Goal: Task Accomplishment & Management: Use online tool/utility

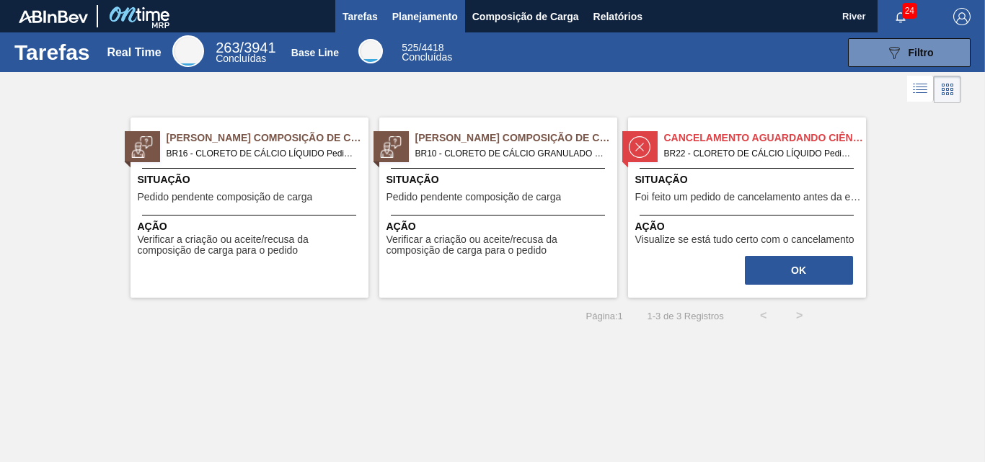
click at [423, 11] on span "Planejamento" at bounding box center [425, 16] width 66 height 17
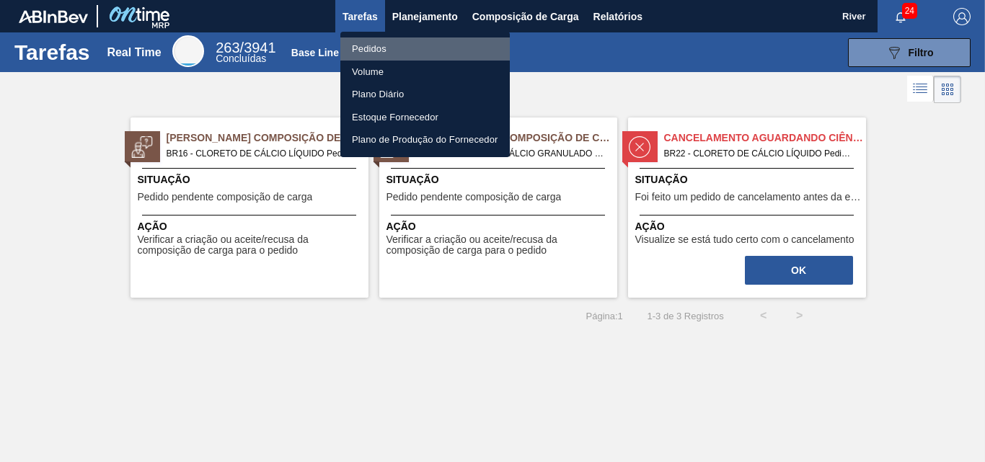
click at [365, 46] on li "Pedidos" at bounding box center [425, 49] width 170 height 23
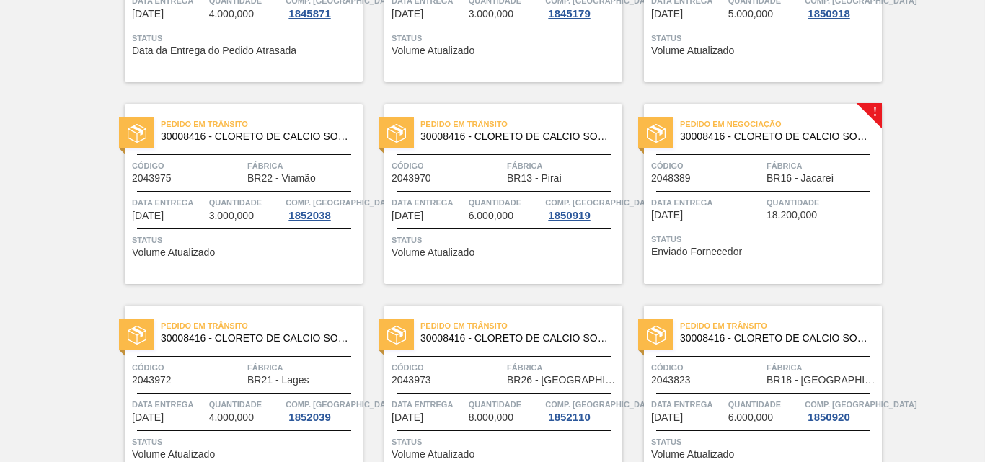
scroll to position [221, 0]
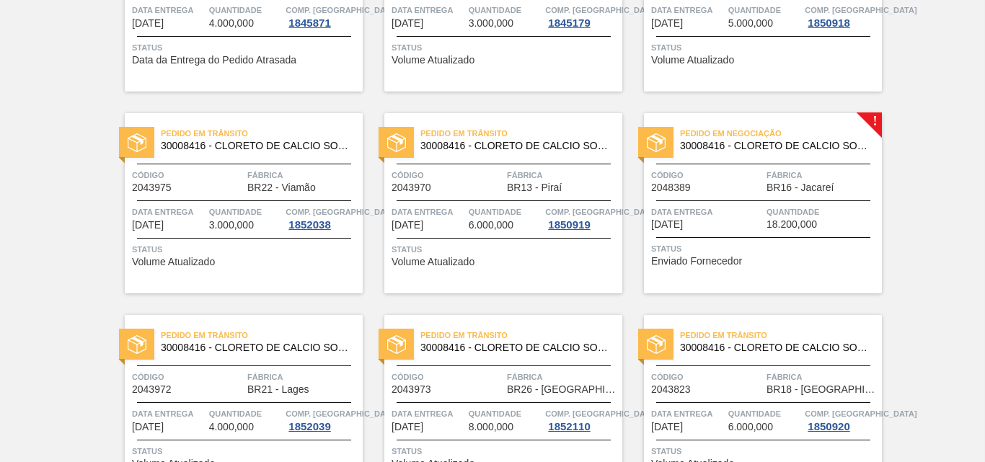
click at [666, 146] on div at bounding box center [655, 142] width 35 height 31
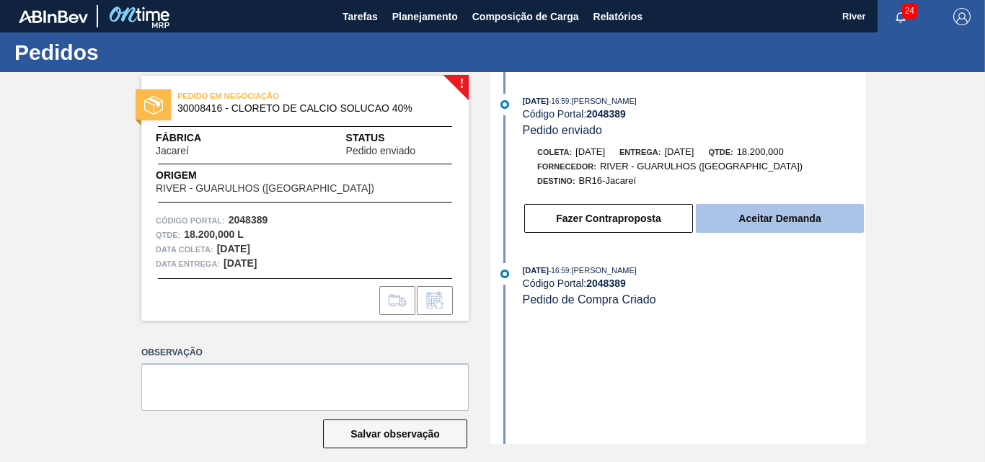
click at [784, 218] on button "Aceitar Demanda" at bounding box center [780, 218] width 168 height 29
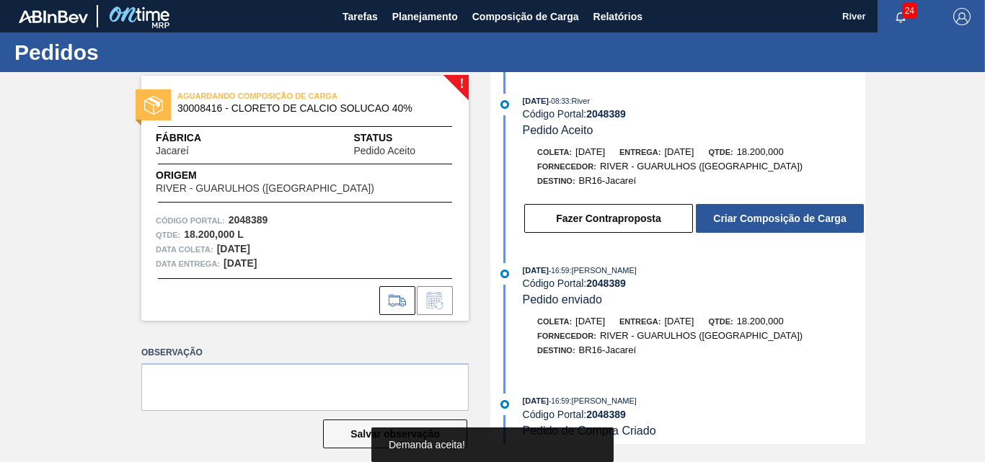
click at [784, 218] on button "Criar Composição de Carga" at bounding box center [780, 218] width 168 height 29
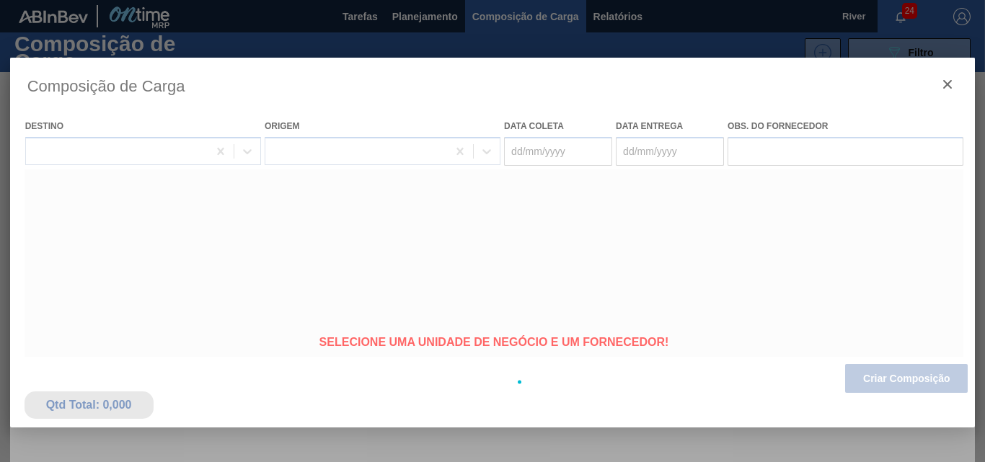
type coleta "[DATE]"
type Entrega "[DATE]"
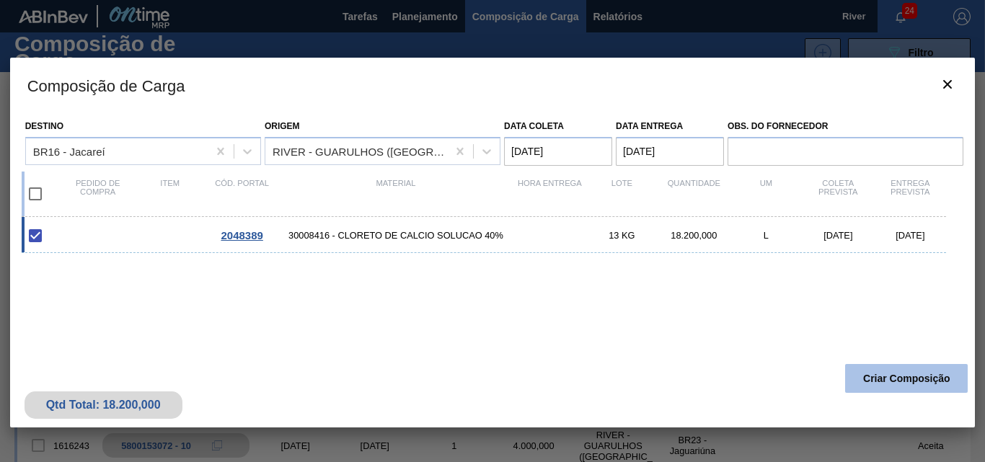
click at [854, 370] on button "Criar Composição" at bounding box center [906, 378] width 123 height 29
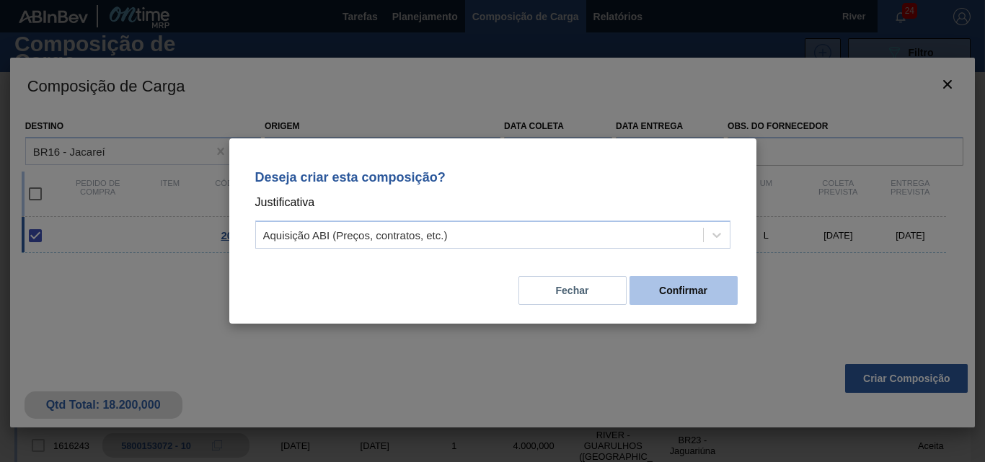
click at [679, 289] on button "Confirmar" at bounding box center [684, 290] width 108 height 29
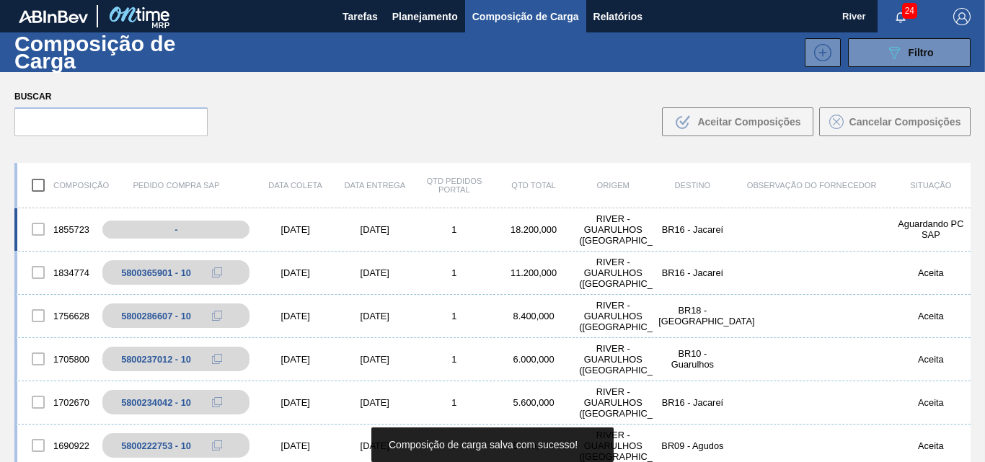
click at [295, 228] on div "[DATE]" at bounding box center [295, 229] width 79 height 11
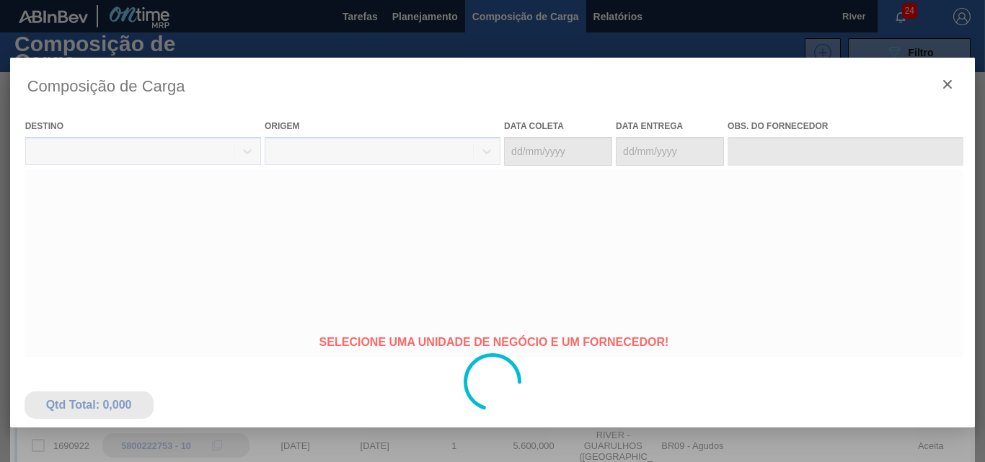
type coleta "[DATE]"
type Entrega "[DATE]"
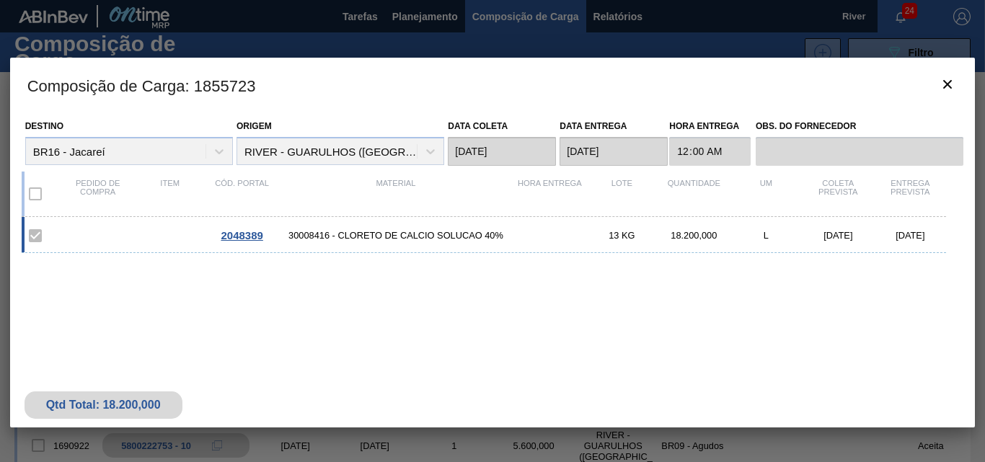
click at [245, 237] on span "2048389" at bounding box center [242, 235] width 42 height 12
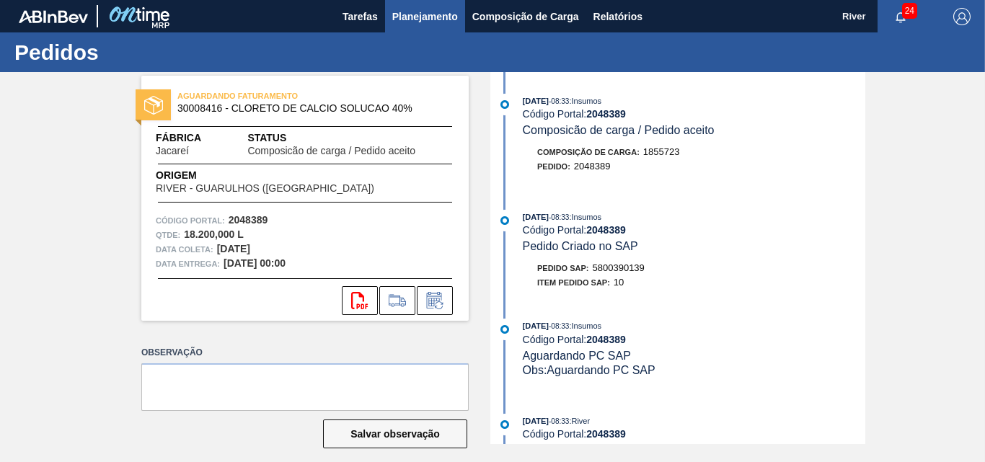
click at [406, 13] on span "Planejamento" at bounding box center [425, 16] width 66 height 17
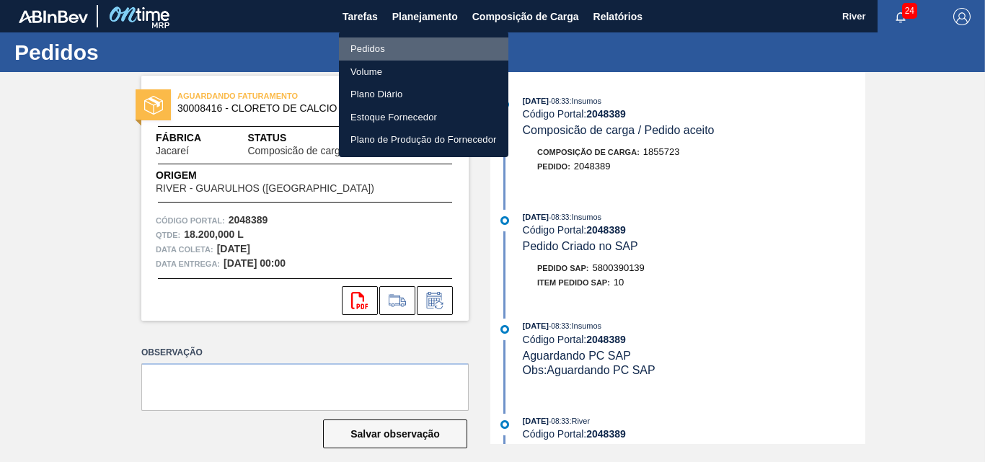
click at [367, 47] on li "Pedidos" at bounding box center [424, 49] width 170 height 23
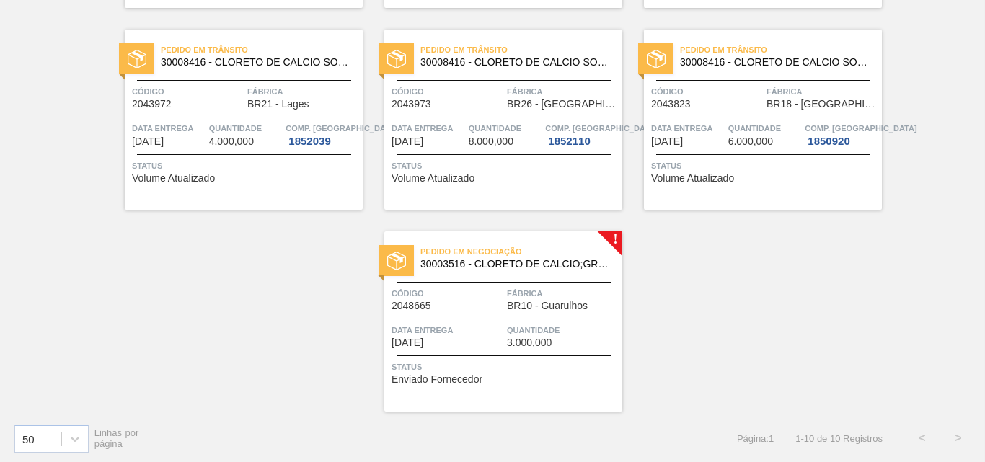
scroll to position [509, 0]
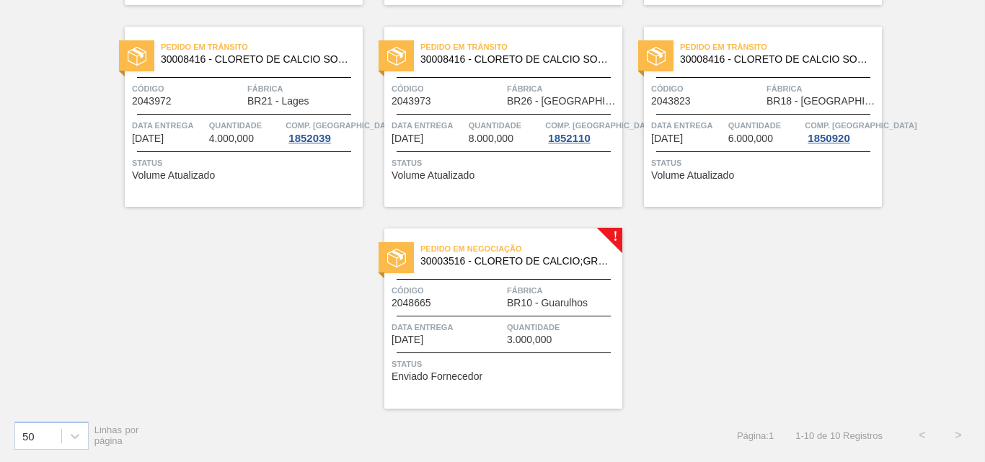
click at [406, 257] on div at bounding box center [396, 257] width 35 height 31
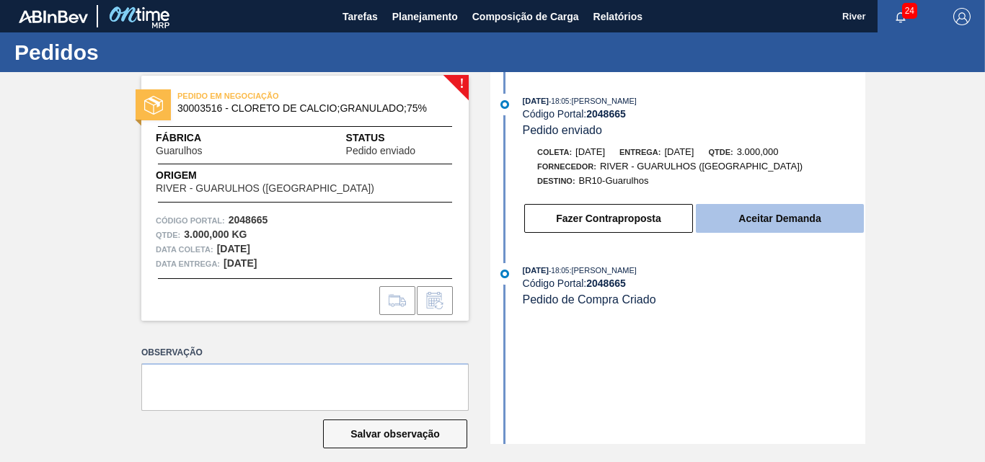
click at [717, 222] on button "Aceitar Demanda" at bounding box center [780, 218] width 168 height 29
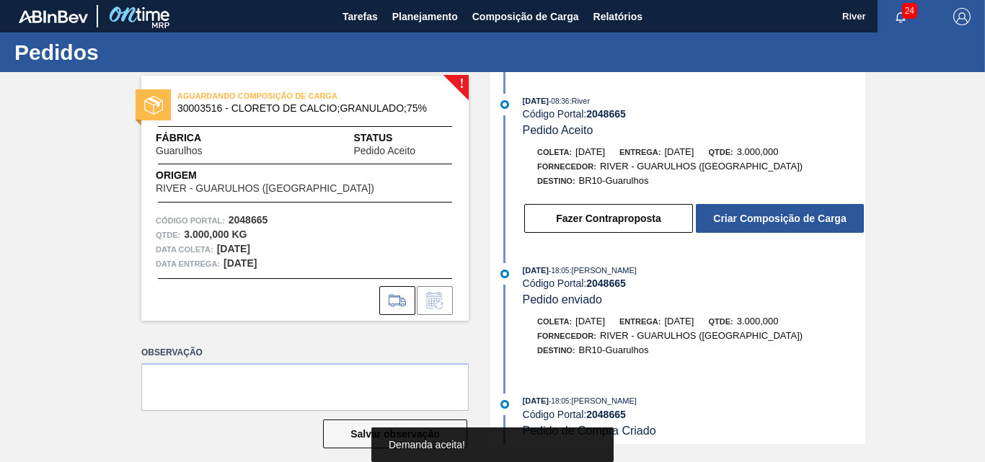
click at [717, 222] on button "Criar Composição de Carga" at bounding box center [780, 218] width 168 height 29
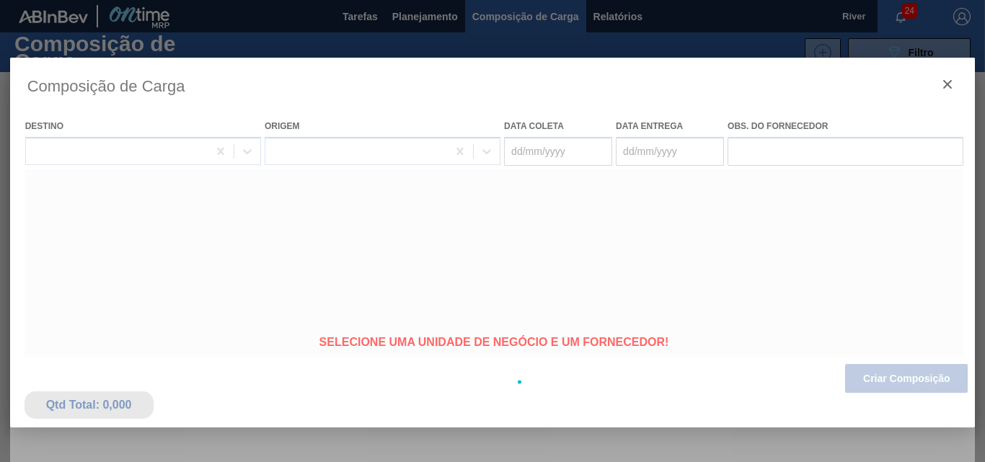
type coleta "[DATE]"
type Entrega "[DATE]"
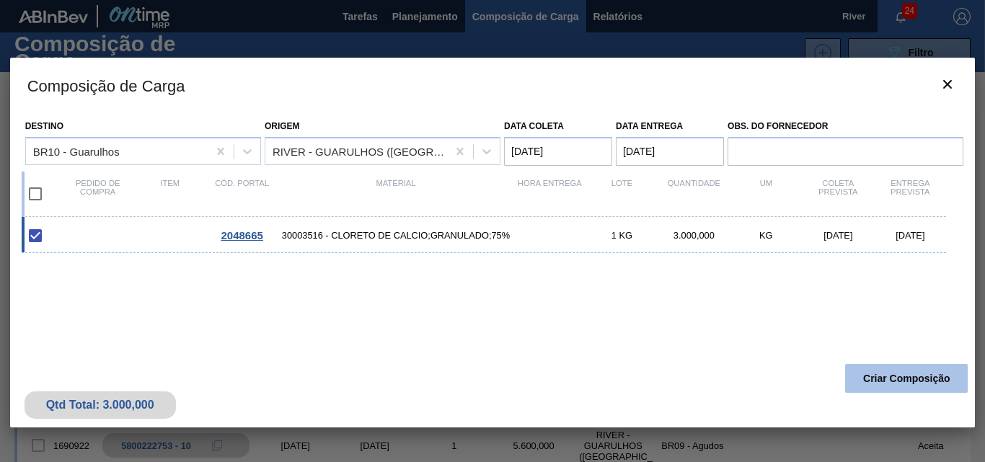
click at [889, 379] on button "Criar Composição" at bounding box center [906, 378] width 123 height 29
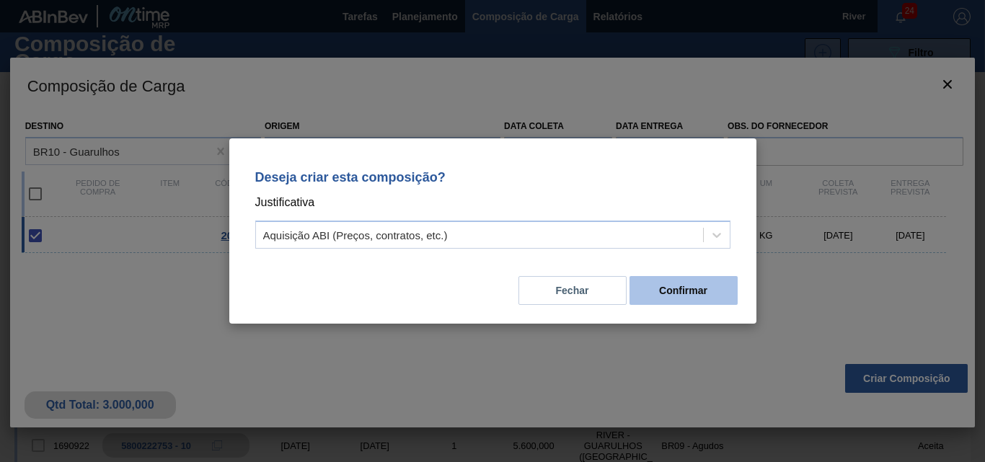
click at [695, 284] on button "Confirmar" at bounding box center [684, 290] width 108 height 29
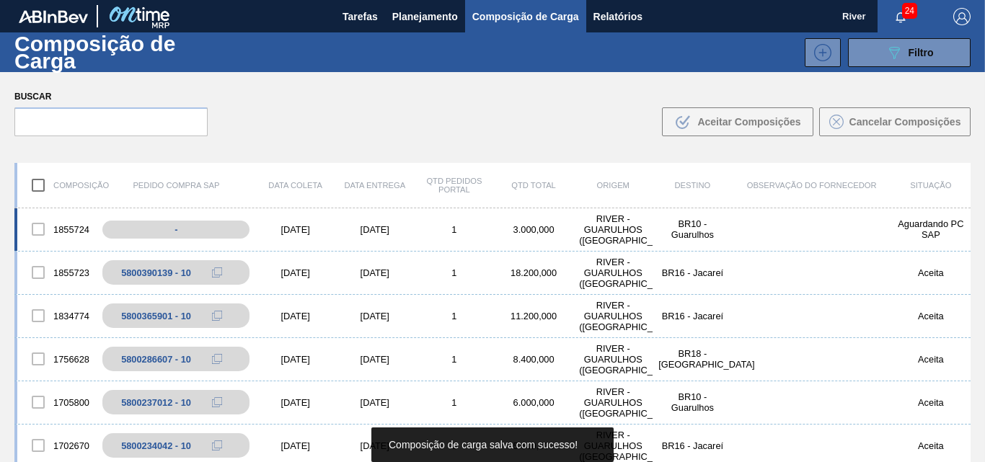
click at [287, 227] on div "[DATE]" at bounding box center [295, 229] width 79 height 11
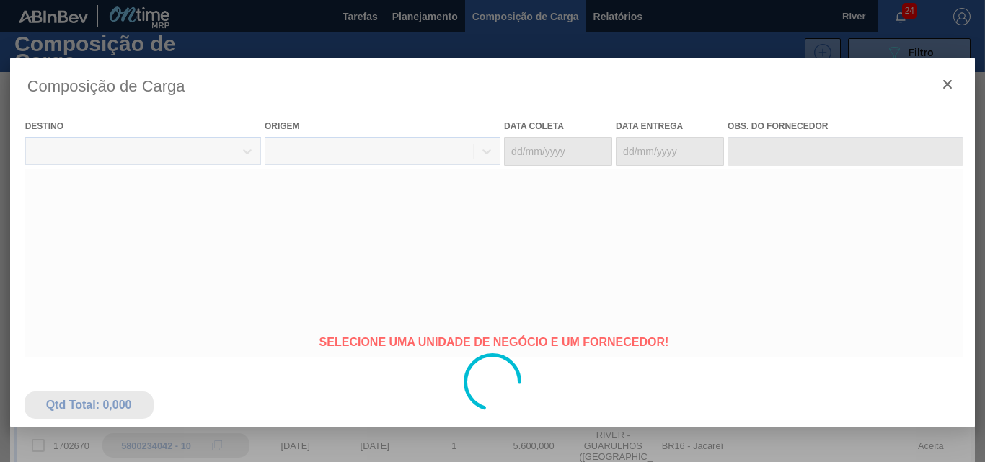
type coleta "[DATE]"
type Entrega "[DATE]"
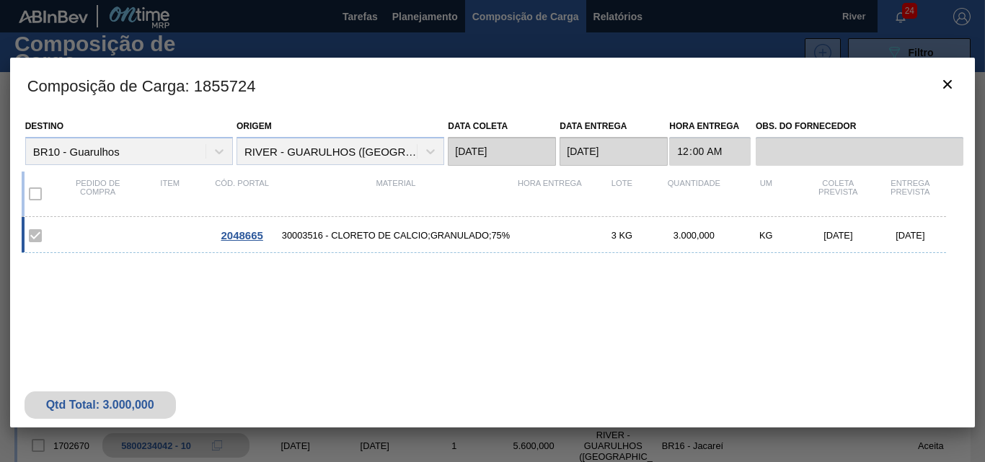
click at [239, 237] on span "2048665" at bounding box center [242, 235] width 42 height 12
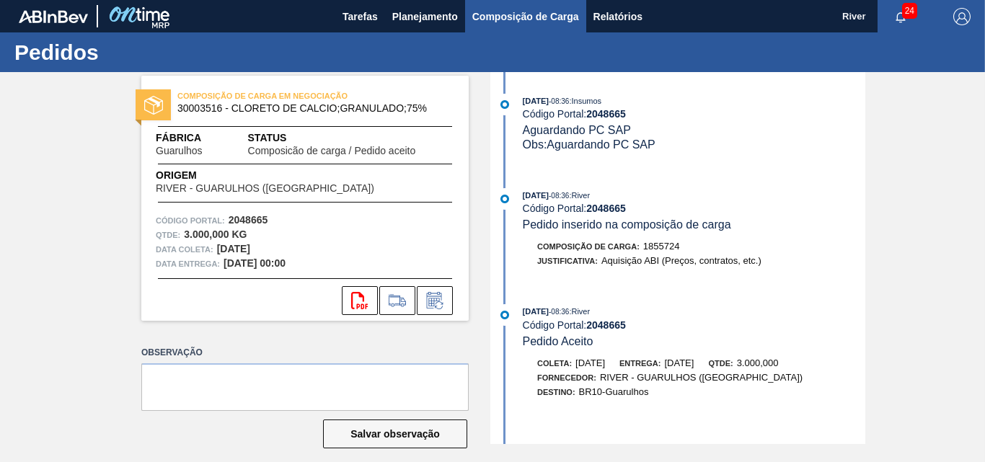
click at [501, 15] on span "Composição de Carga" at bounding box center [525, 16] width 107 height 17
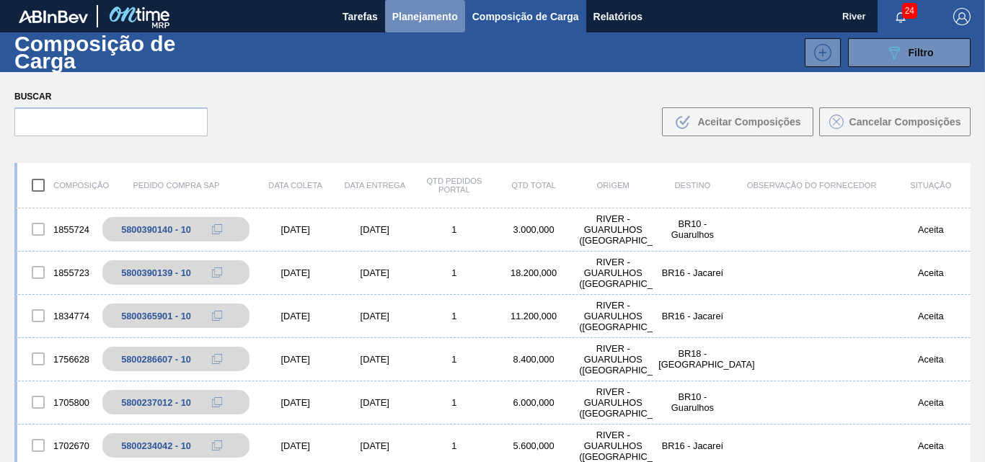
click at [418, 14] on span "Planejamento" at bounding box center [425, 16] width 66 height 17
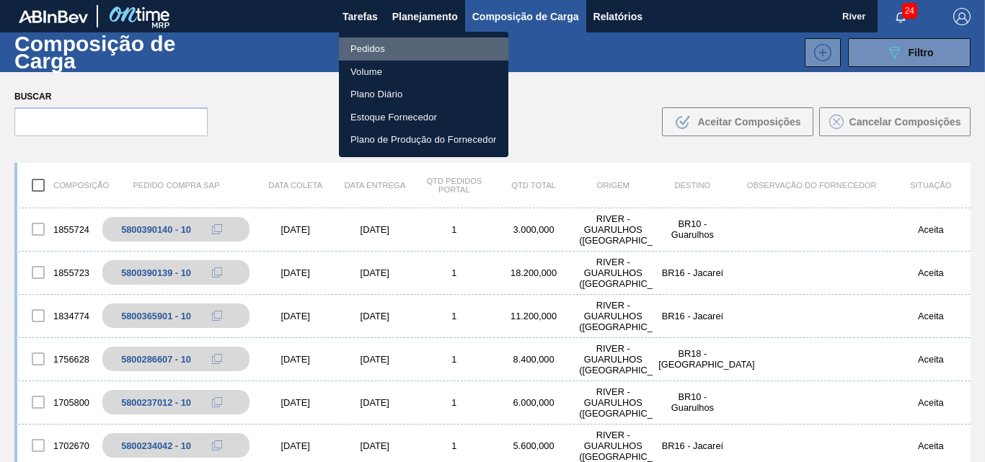
click at [366, 49] on li "Pedidos" at bounding box center [424, 49] width 170 height 23
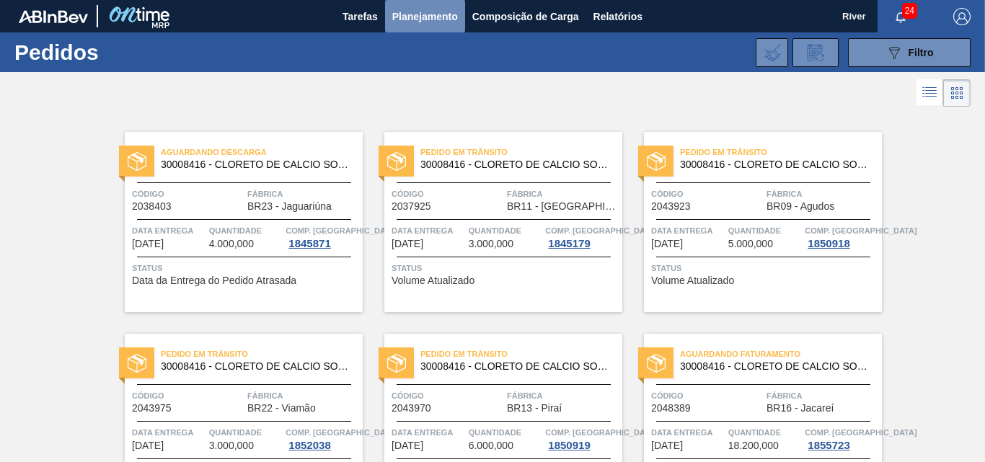
click at [418, 18] on span "Planejamento" at bounding box center [425, 16] width 66 height 17
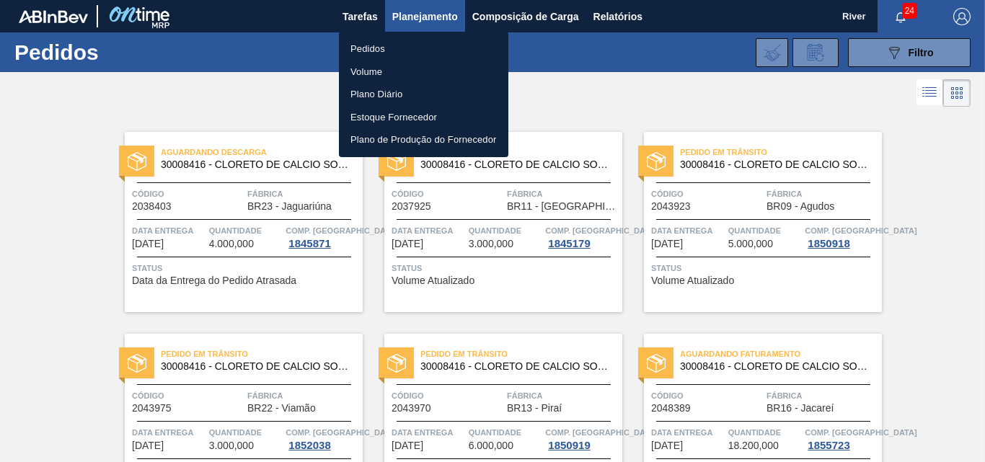
click at [361, 46] on li "Pedidos" at bounding box center [424, 49] width 170 height 23
